Goal: Find specific page/section: Find specific page/section

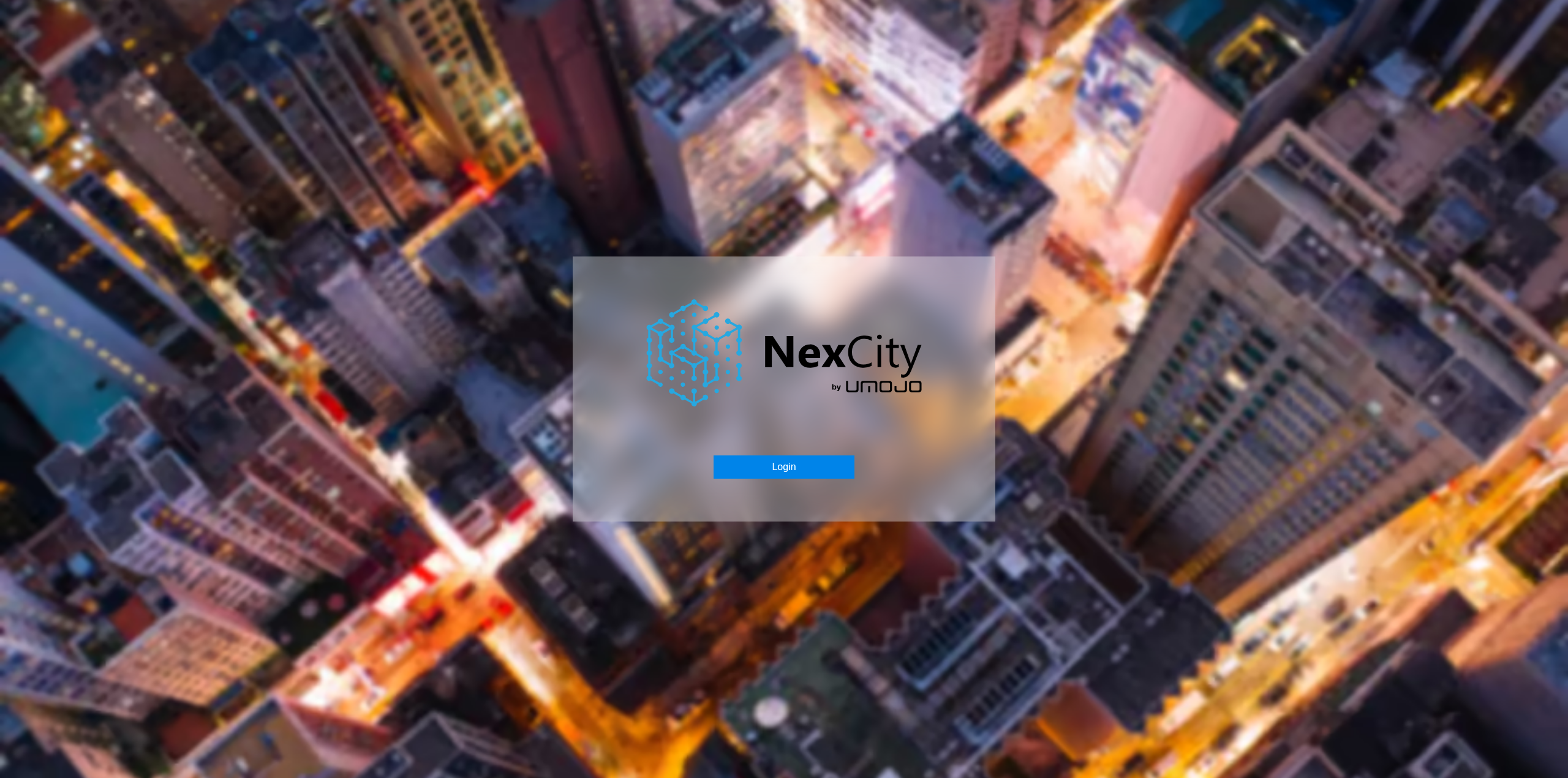
click at [785, 463] on button "Login" at bounding box center [784, 467] width 140 height 23
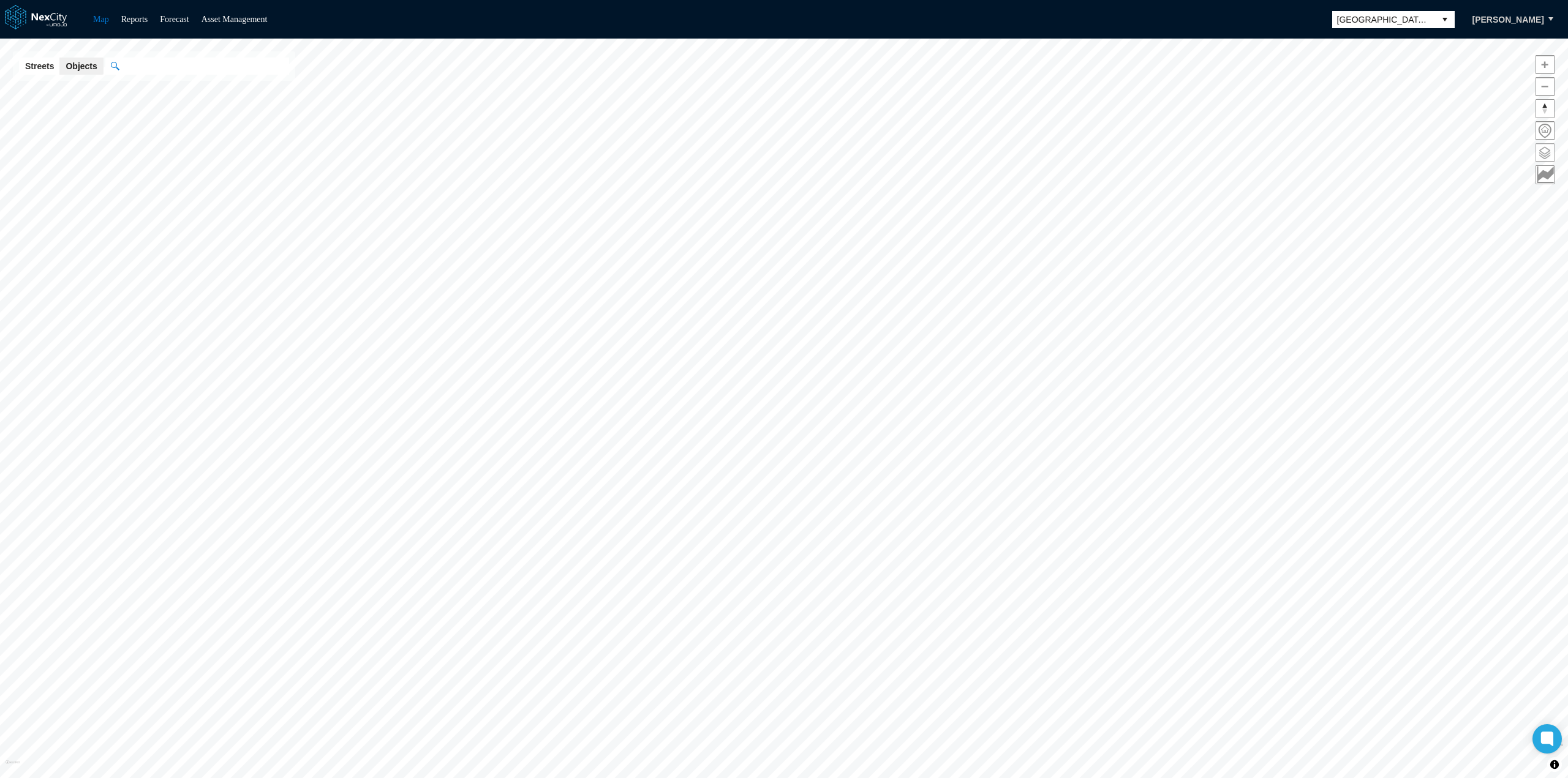
click at [1547, 161] on span at bounding box center [1545, 153] width 18 height 18
click at [1315, 134] on span at bounding box center [1312, 130] width 18 height 18
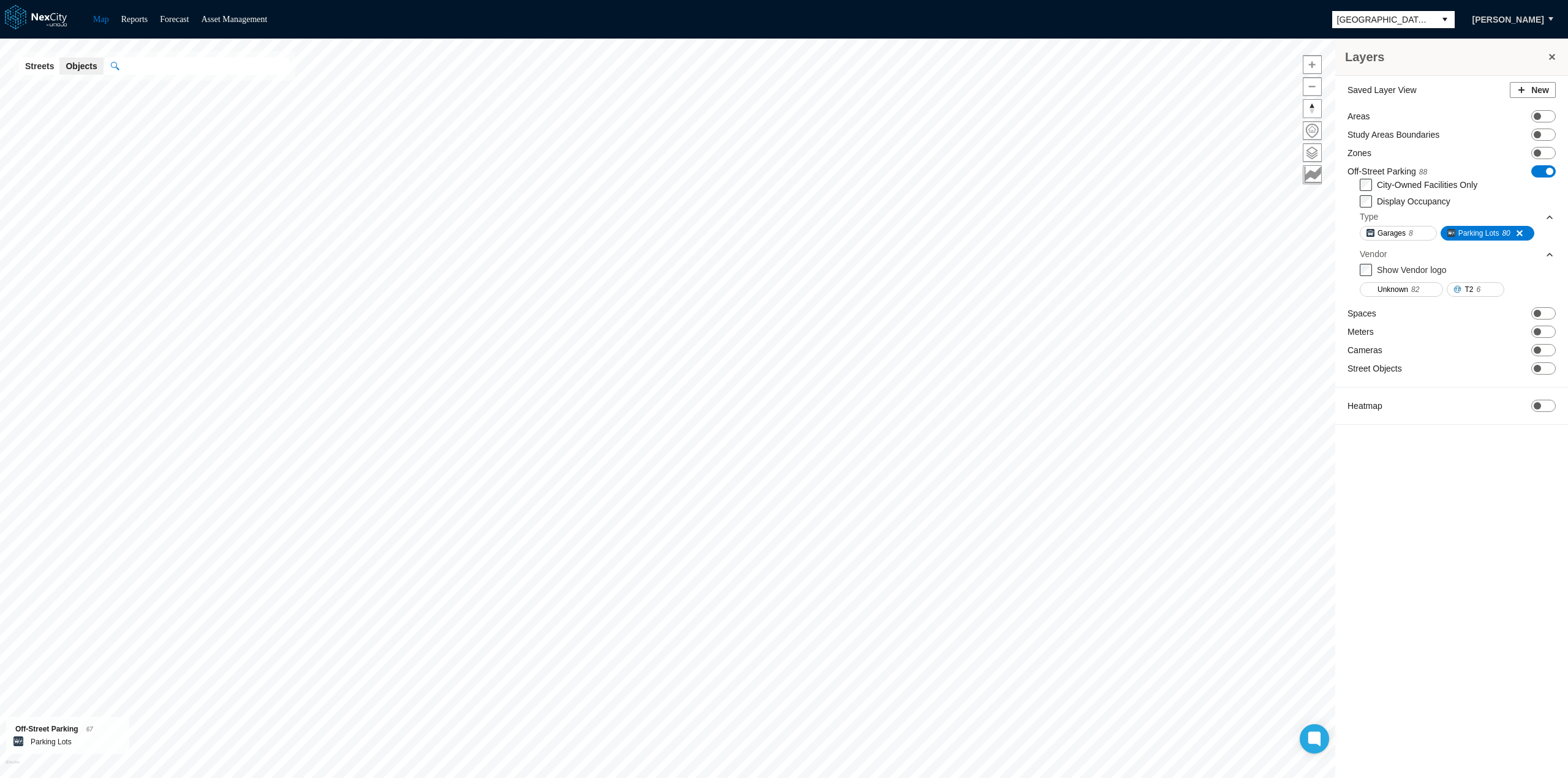
click at [1543, 167] on span "ON OFF" at bounding box center [1543, 172] width 25 height 12
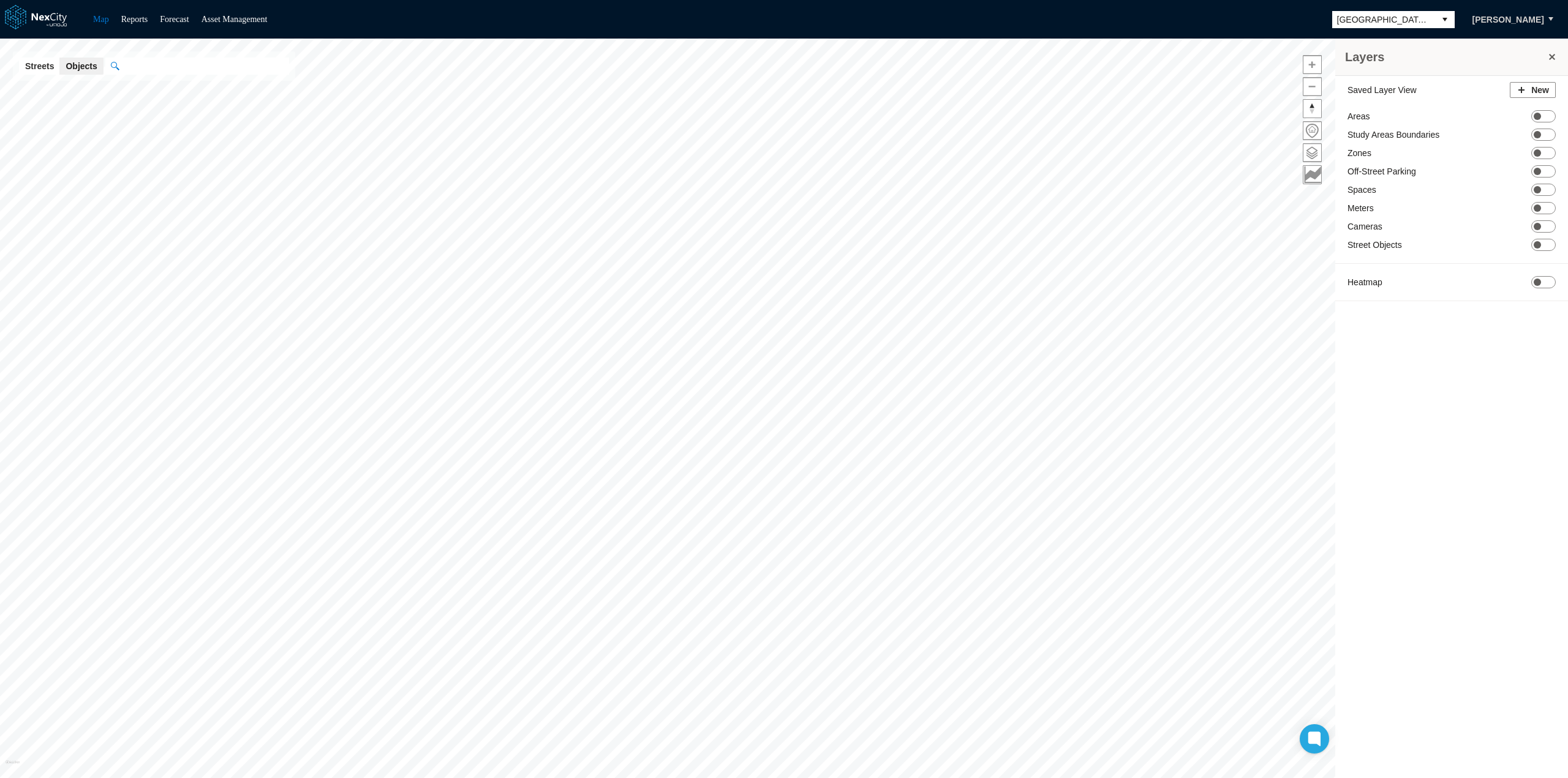
click at [1546, 287] on div "Saved Layer View New Areas ON OFF Study Areas Boundaries ON OFF Zones ON OFF Of…" at bounding box center [1452, 194] width 233 height 238
click at [1538, 278] on span at bounding box center [1537, 282] width 7 height 7
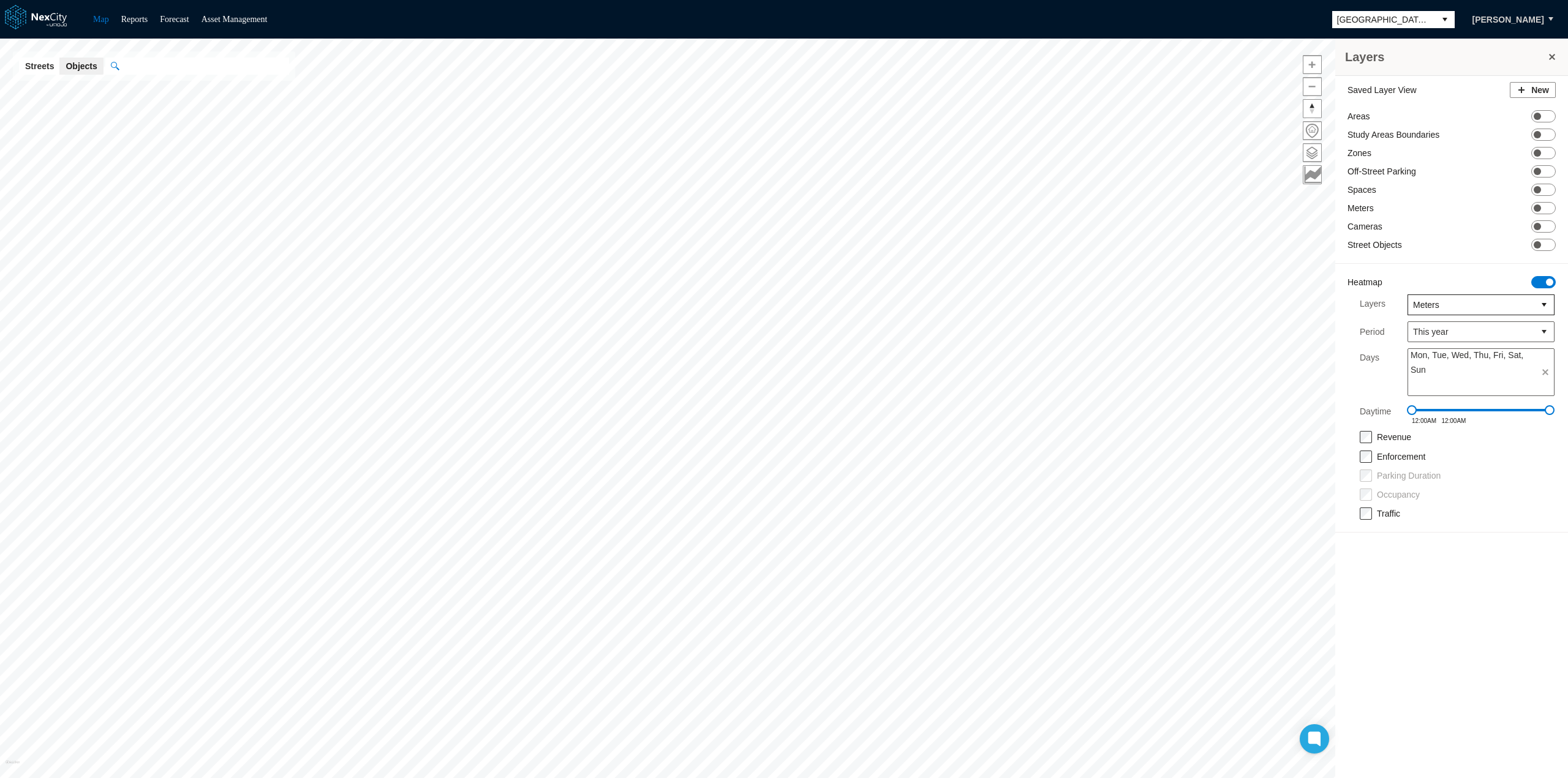
click at [1451, 299] on span "Meters" at bounding box center [1471, 305] width 116 height 12
click at [1450, 317] on li "Zones" at bounding box center [1481, 324] width 147 height 22
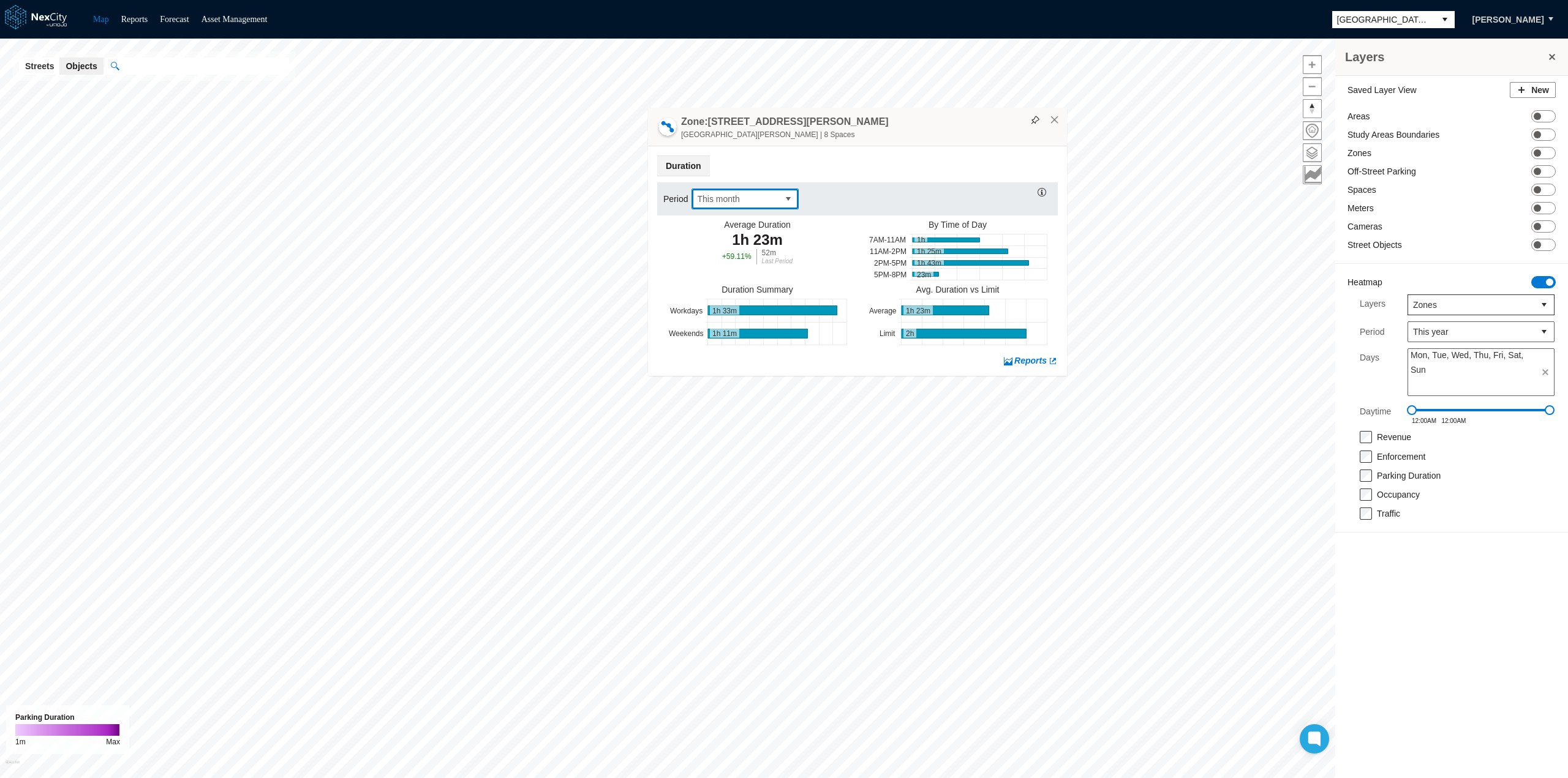
click at [786, 202] on button "select" at bounding box center [788, 199] width 20 height 20
click at [722, 295] on span "This year" at bounding box center [714, 297] width 36 height 12
click at [894, 129] on div "[GEOGRAPHIC_DATA][PERSON_NAME] | 8 Spaces" at bounding box center [871, 135] width 380 height 12
